Goal: Find specific page/section: Find specific page/section

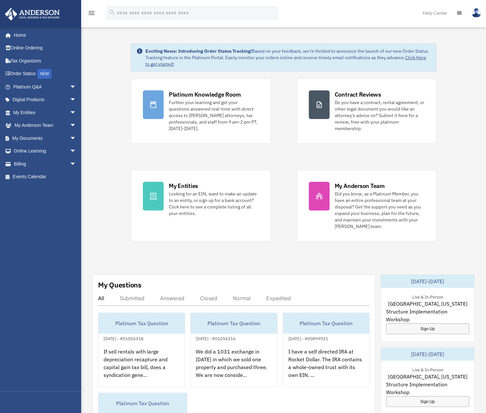
click at [23, 121] on link "My Anderson Team arrow_drop_down" at bounding box center [46, 125] width 82 height 13
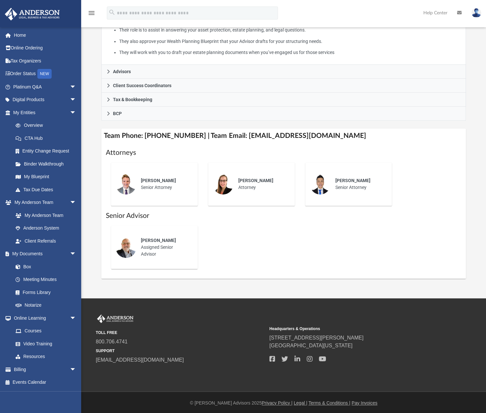
scroll to position [155, 0]
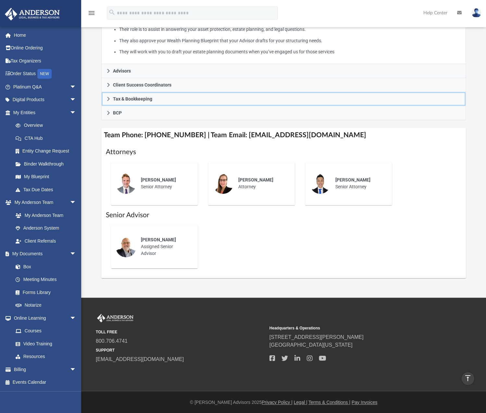
click at [110, 99] on icon at bounding box center [108, 99] width 5 height 5
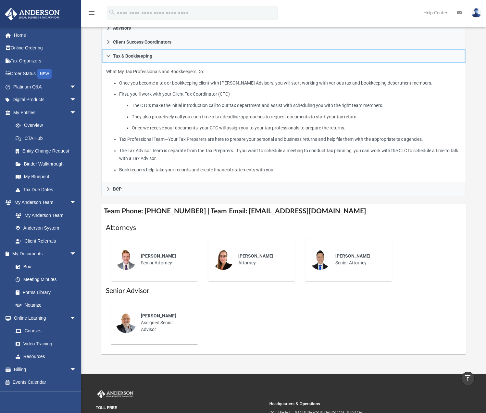
scroll to position [145, 0]
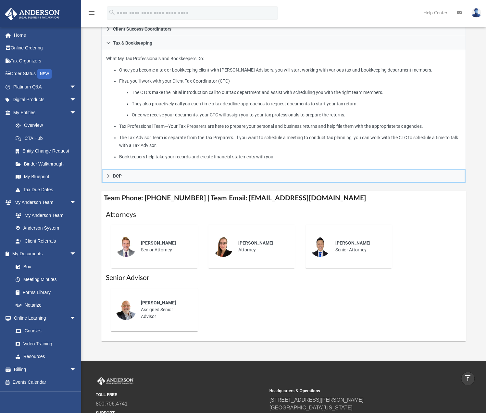
click at [110, 176] on icon at bounding box center [108, 176] width 5 height 5
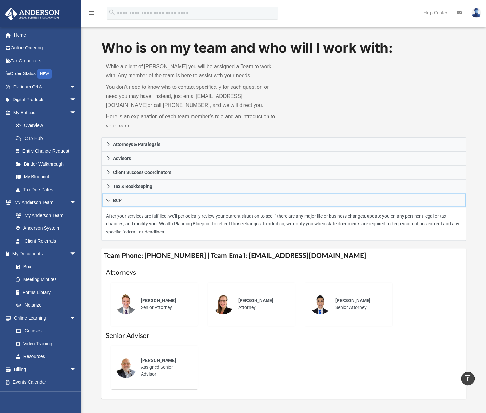
scroll to position [0, 0]
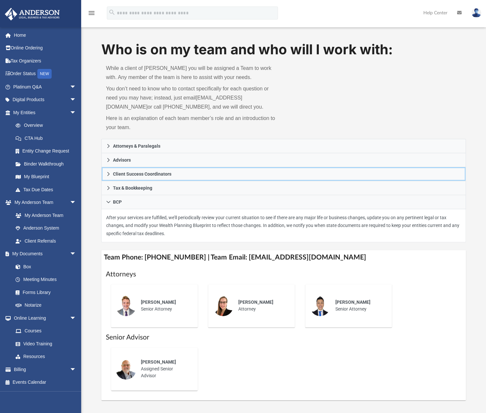
click at [109, 172] on icon at bounding box center [108, 174] width 5 height 5
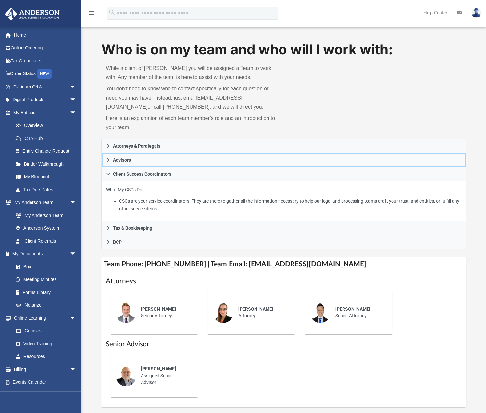
click at [105, 161] on link "Advisors" at bounding box center [283, 160] width 365 height 14
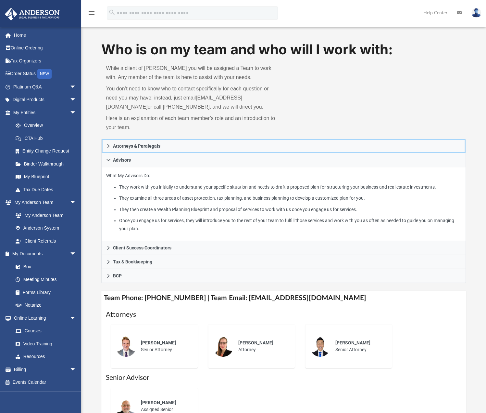
click at [106, 149] on link "Attorneys & Paralegals" at bounding box center [283, 146] width 365 height 14
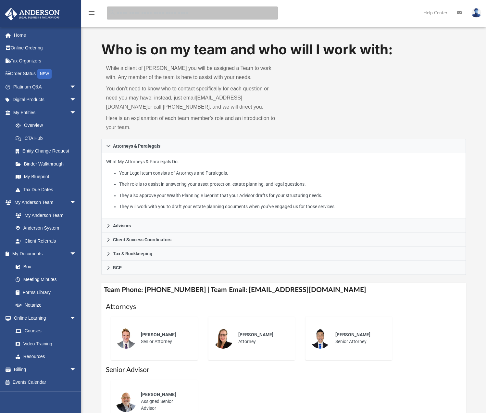
click at [144, 14] on input "search" at bounding box center [192, 12] width 171 height 13
type input "**********"
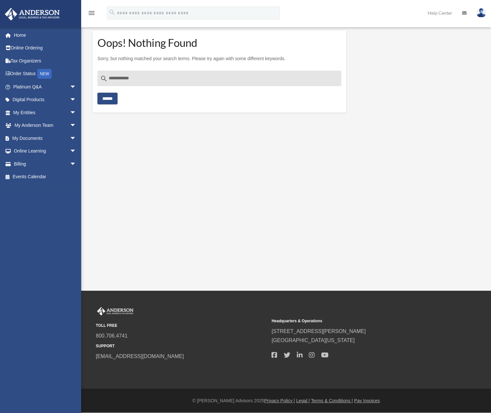
click at [20, 31] on link "Home" at bounding box center [44, 35] width 78 height 13
